Goal: Obtain resource: Obtain resource

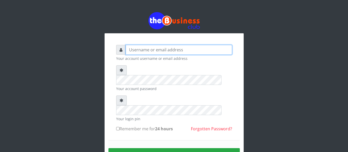
click at [189, 47] on input "text" at bounding box center [179, 50] width 106 height 10
type input "DanBig"
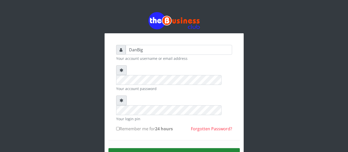
click at [178, 148] on button "Sign in" at bounding box center [173, 154] width 131 height 13
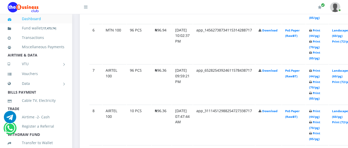
scroll to position [505, 0]
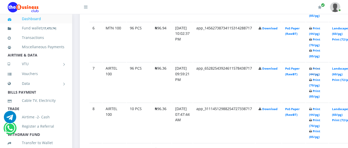
click at [320, 75] on link "Print (44/pg)" at bounding box center [314, 71] width 11 height 10
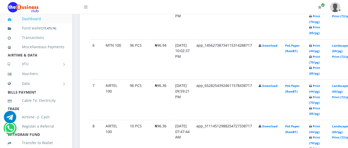
scroll to position [505, 0]
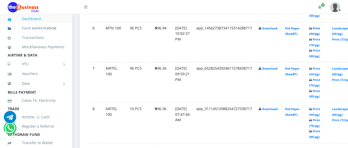
click at [320, 34] on link "Print (44/pg)" at bounding box center [314, 31] width 11 height 10
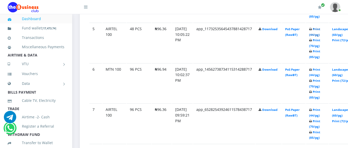
click at [320, 35] on link "Print (44/pg)" at bounding box center [314, 32] width 11 height 10
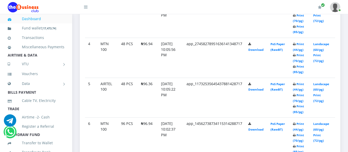
scroll to position [402, 0]
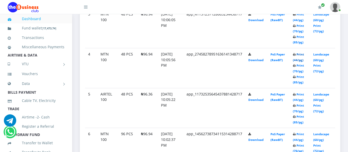
click at [300, 52] on link "Print (44/pg)" at bounding box center [297, 57] width 11 height 10
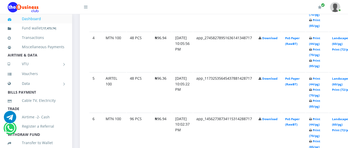
scroll to position [402, 0]
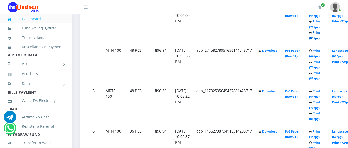
click at [320, 38] on link "Print (85/pg)" at bounding box center [314, 35] width 11 height 10
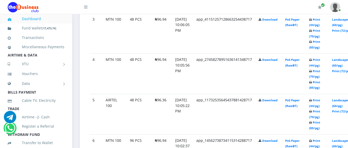
scroll to position [391, 0]
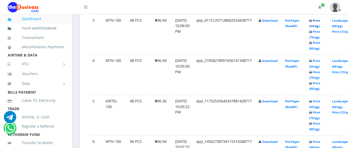
click at [320, 26] on link "Print (44/pg)" at bounding box center [314, 24] width 11 height 10
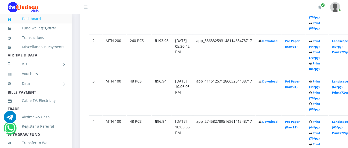
scroll to position [330, 0]
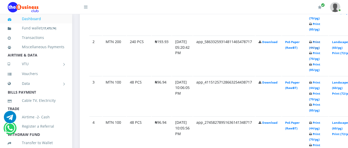
click at [320, 48] on link "Print (44/pg)" at bounding box center [314, 45] width 11 height 10
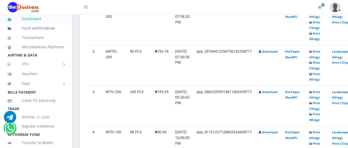
scroll to position [319, 0]
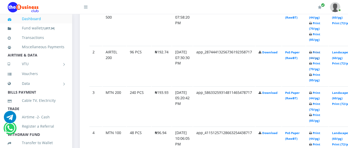
click at [320, 59] on link "Print (44/pg)" at bounding box center [314, 55] width 11 height 10
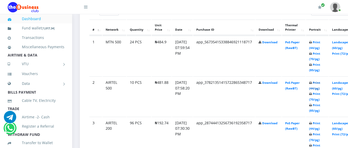
scroll to position [289, 0]
click at [320, 89] on link "Print (44/pg)" at bounding box center [314, 86] width 11 height 10
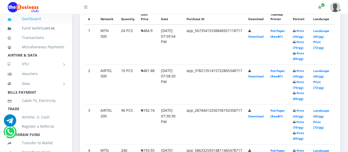
scroll to position [284, 0]
click at [300, 36] on link "Print (44/pg)" at bounding box center [297, 34] width 11 height 10
